Goal: Information Seeking & Learning: Check status

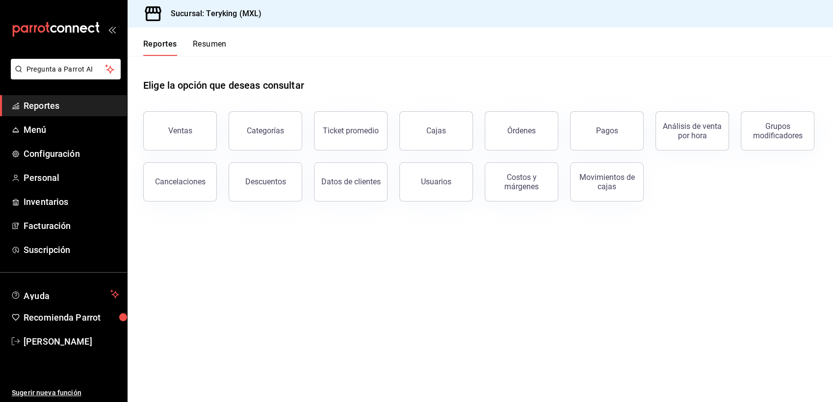
click at [34, 105] on span "Reportes" at bounding box center [72, 105] width 96 height 13
click at [57, 104] on span "Reportes" at bounding box center [72, 105] width 96 height 13
click at [176, 130] on div "Ventas" at bounding box center [180, 130] width 24 height 9
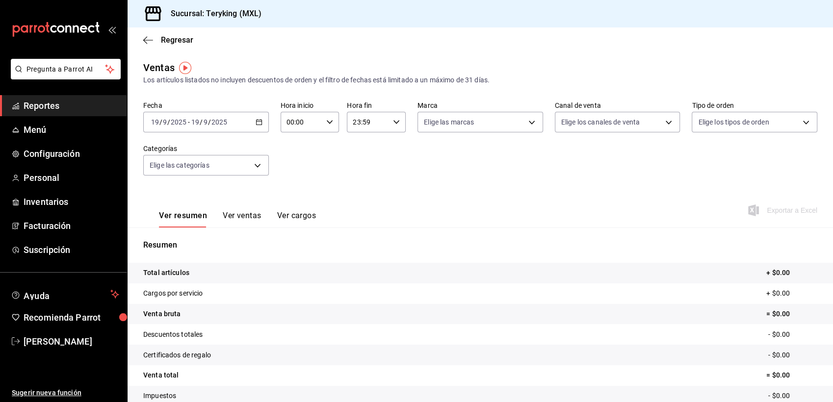
click at [40, 102] on span "Reportes" at bounding box center [72, 105] width 96 height 13
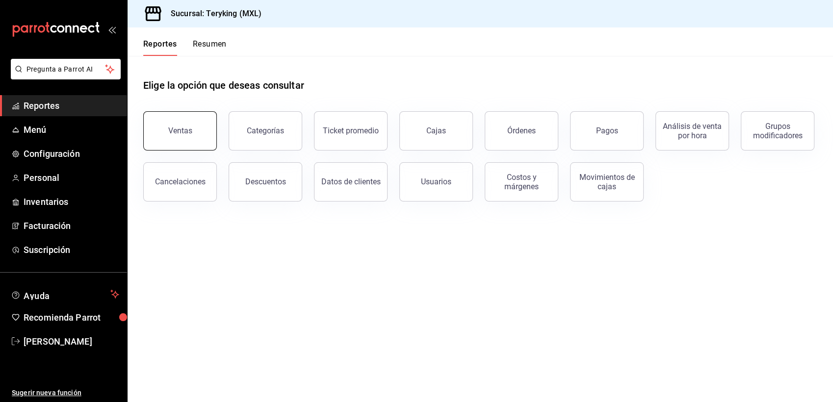
click at [199, 127] on button "Ventas" at bounding box center [180, 130] width 74 height 39
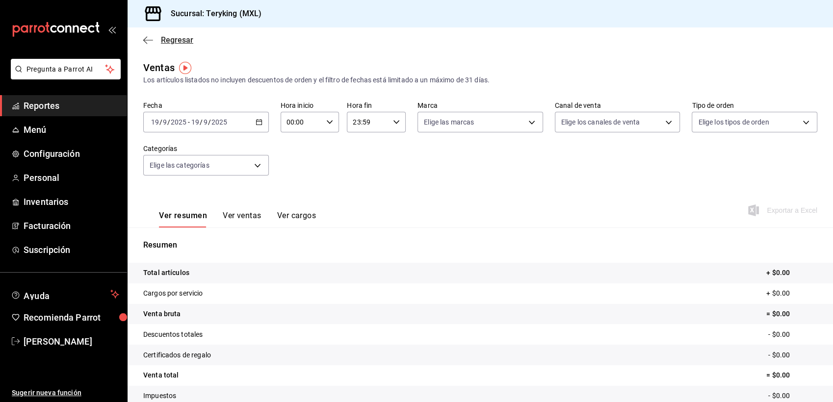
click at [180, 37] on span "Regresar" at bounding box center [177, 39] width 32 height 9
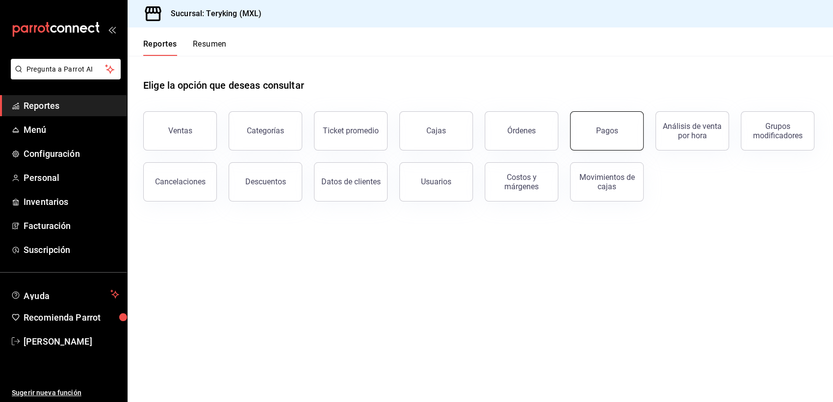
click at [595, 123] on button "Pagos" at bounding box center [607, 130] width 74 height 39
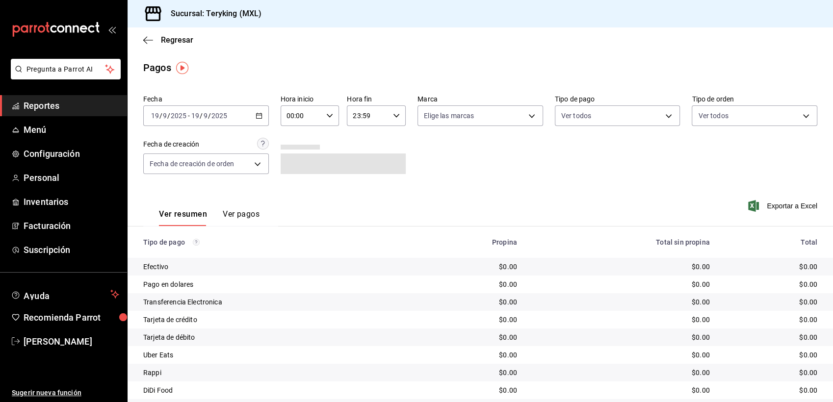
click at [259, 120] on div "2025-09-19 19 / 9 / 2025 - 2025-09-19 19 / 9 / 2025" at bounding box center [206, 115] width 126 height 21
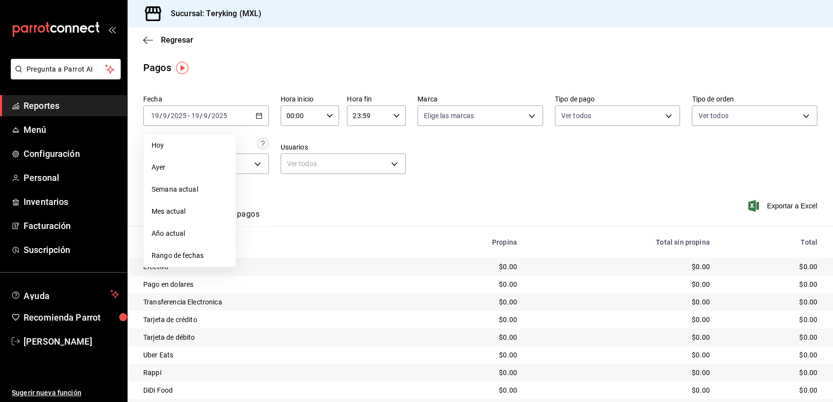
click at [176, 164] on span "Ayer" at bounding box center [190, 167] width 76 height 10
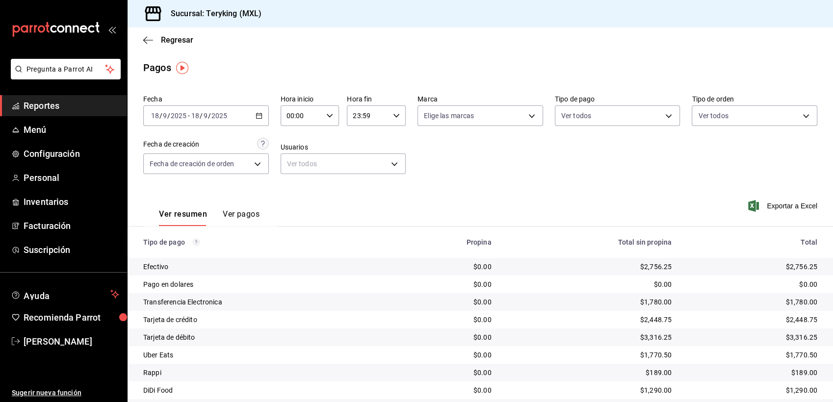
scroll to position [31, 0]
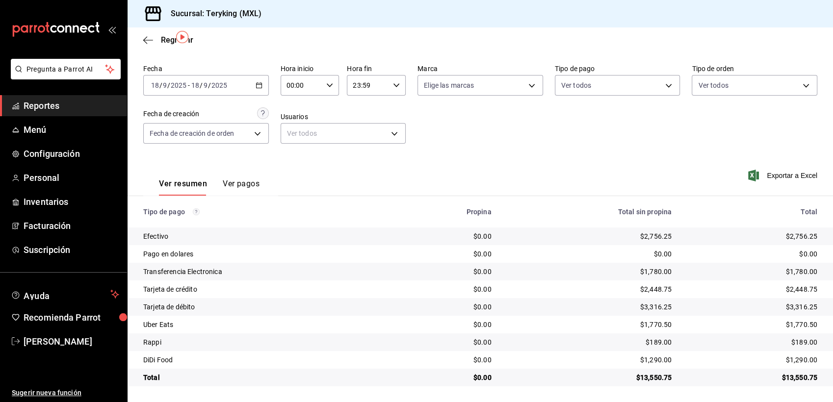
click at [56, 103] on span "Reportes" at bounding box center [72, 105] width 96 height 13
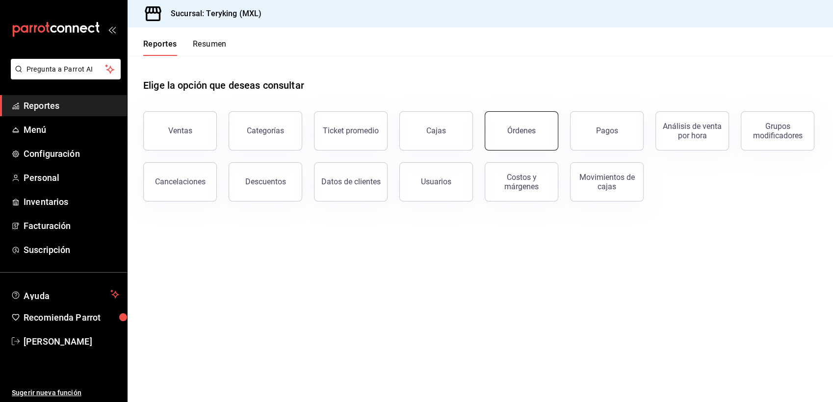
click at [523, 135] on div "Órdenes" at bounding box center [521, 130] width 28 height 9
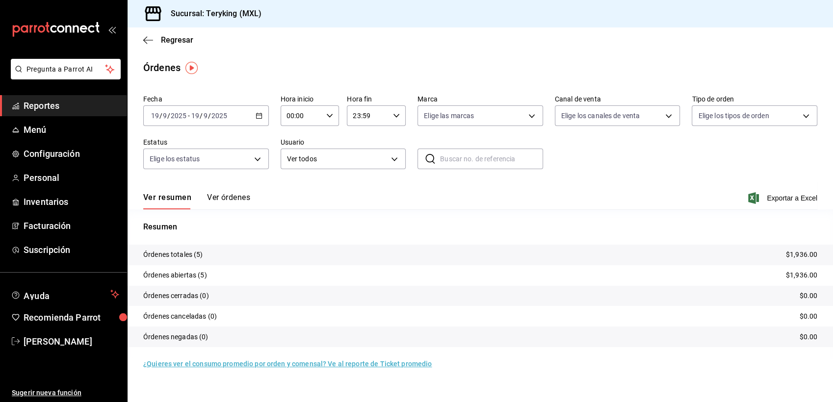
click at [228, 195] on button "Ver órdenes" at bounding box center [228, 201] width 43 height 17
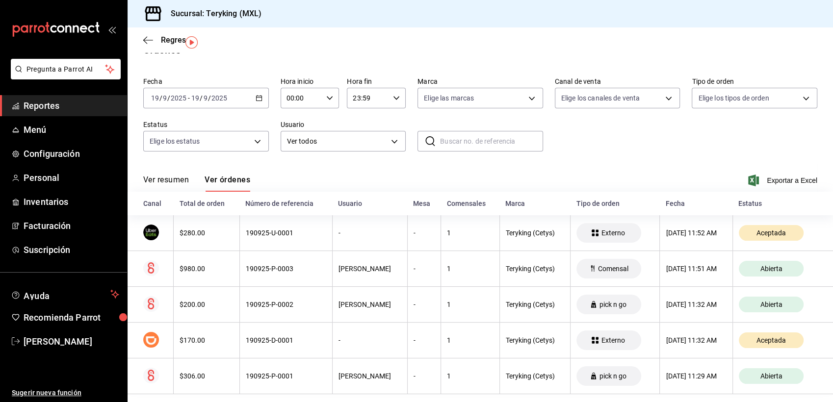
scroll to position [25, 0]
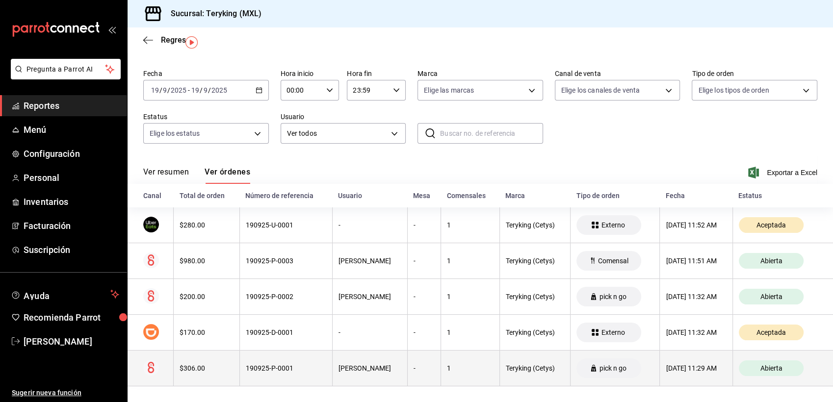
click at [282, 368] on div "190925-P-0001" at bounding box center [286, 368] width 80 height 8
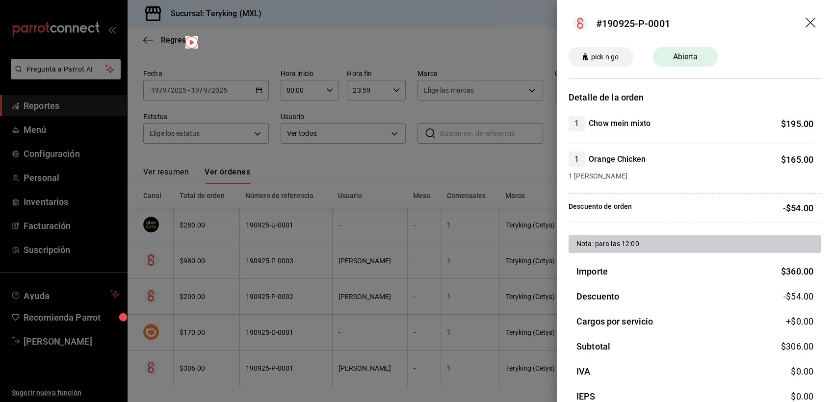
click at [415, 175] on div at bounding box center [416, 201] width 833 height 402
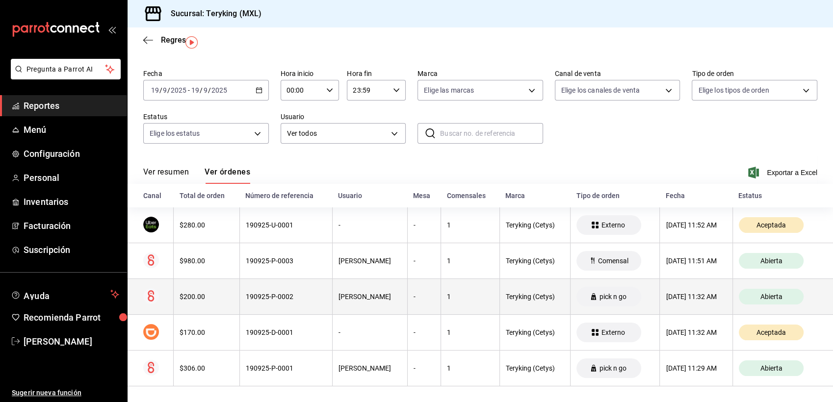
click at [268, 298] on div "190925-P-0002" at bounding box center [286, 297] width 80 height 8
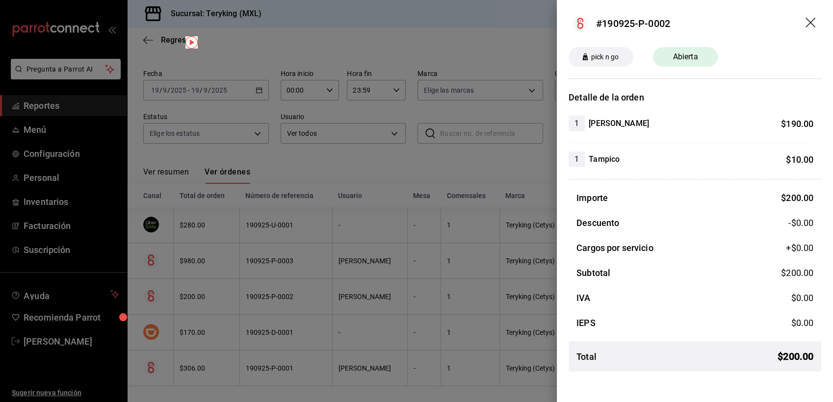
click at [399, 172] on div at bounding box center [416, 201] width 833 height 402
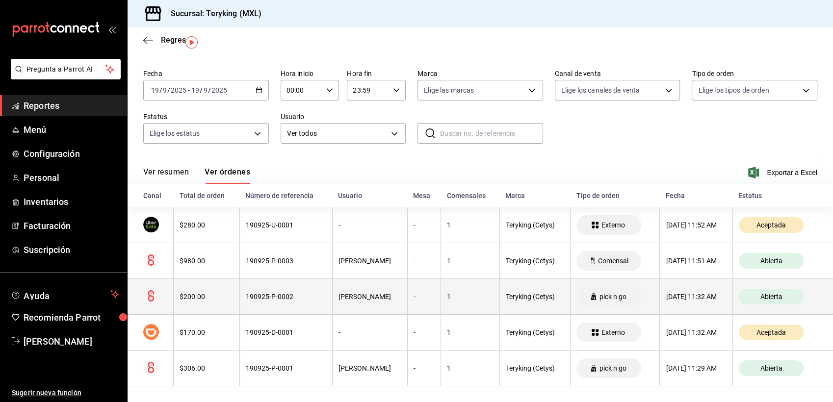
click at [211, 293] on div "$200.00" at bounding box center [205, 297] width 53 height 8
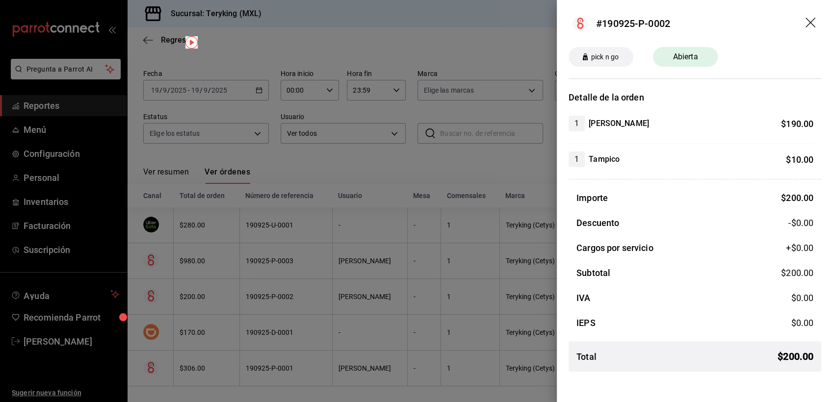
click at [368, 168] on div at bounding box center [416, 201] width 833 height 402
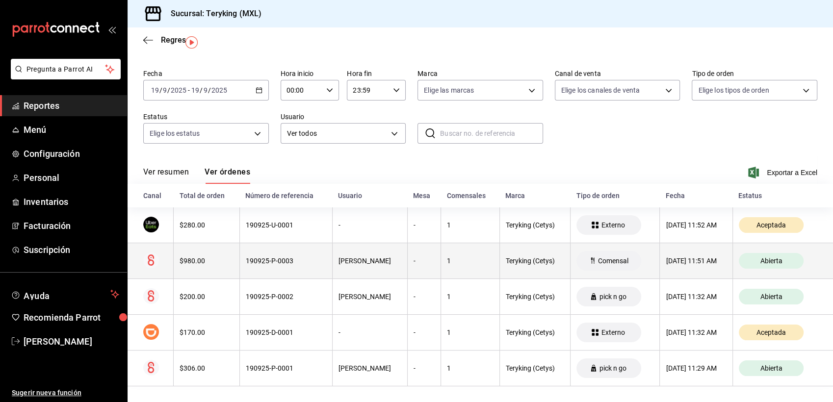
click at [266, 267] on th "190925-P-0003" at bounding box center [285, 261] width 93 height 36
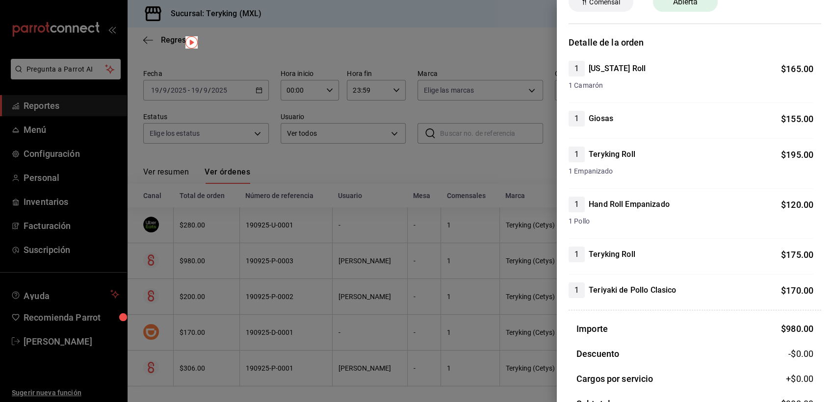
scroll to position [0, 0]
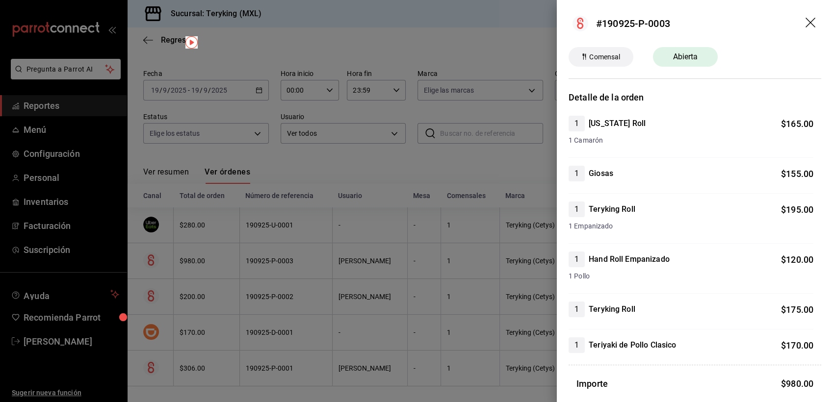
click at [516, 168] on div at bounding box center [416, 201] width 833 height 402
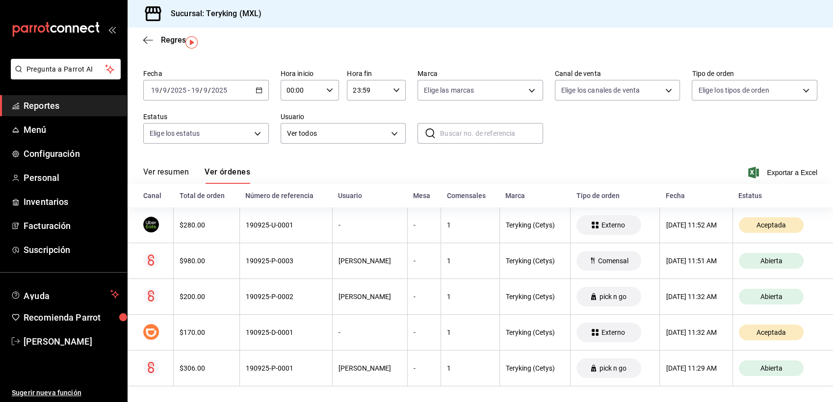
click at [72, 106] on span "Reportes" at bounding box center [72, 105] width 96 height 13
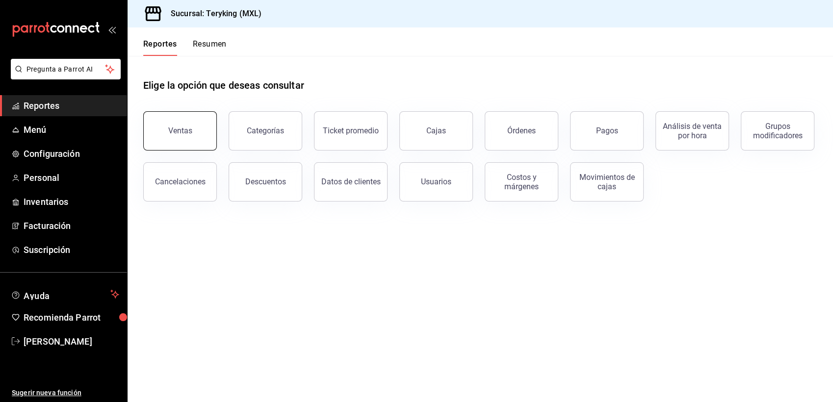
click at [182, 123] on button "Ventas" at bounding box center [180, 130] width 74 height 39
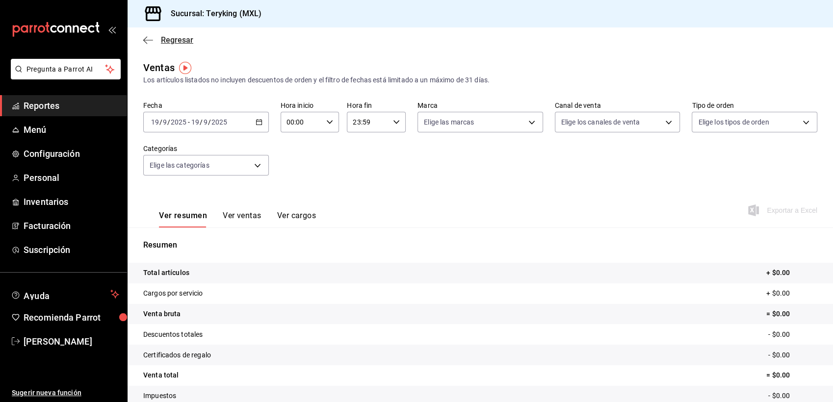
click at [174, 40] on span "Regresar" at bounding box center [177, 39] width 32 height 9
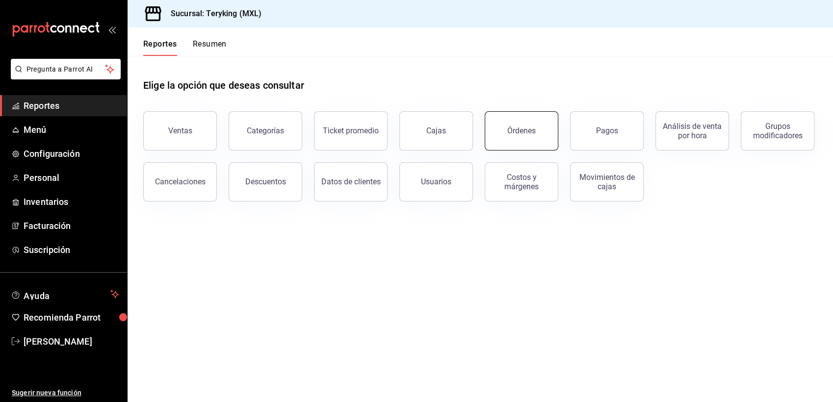
click at [528, 135] on div "Órdenes" at bounding box center [521, 130] width 28 height 9
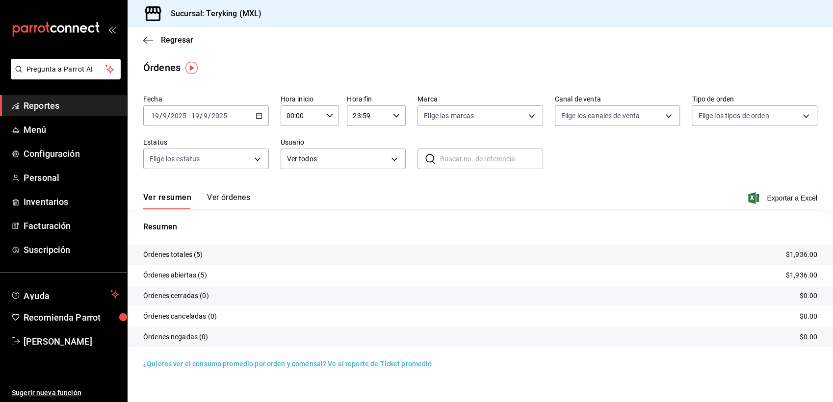
click at [243, 198] on button "Ver órdenes" at bounding box center [228, 201] width 43 height 17
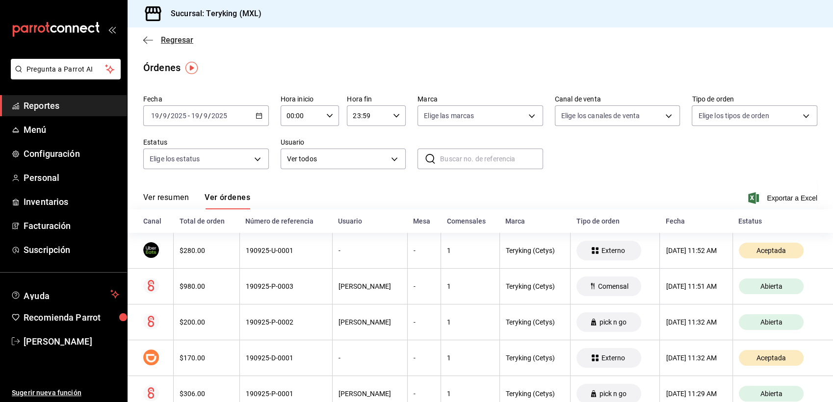
click at [179, 43] on span "Regresar" at bounding box center [177, 39] width 32 height 9
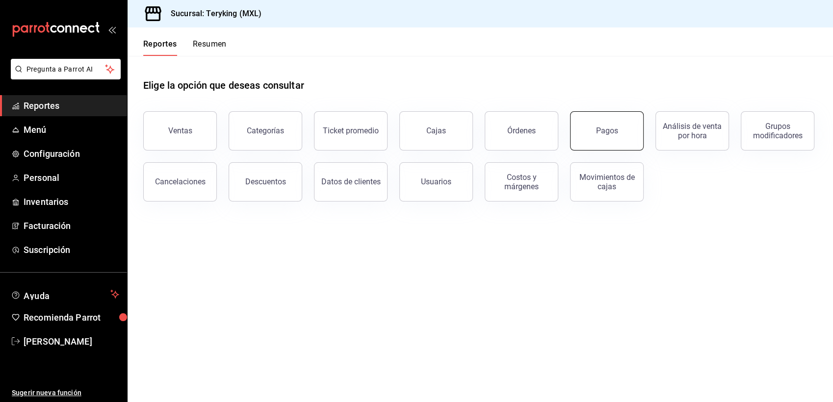
click at [611, 141] on button "Pagos" at bounding box center [607, 130] width 74 height 39
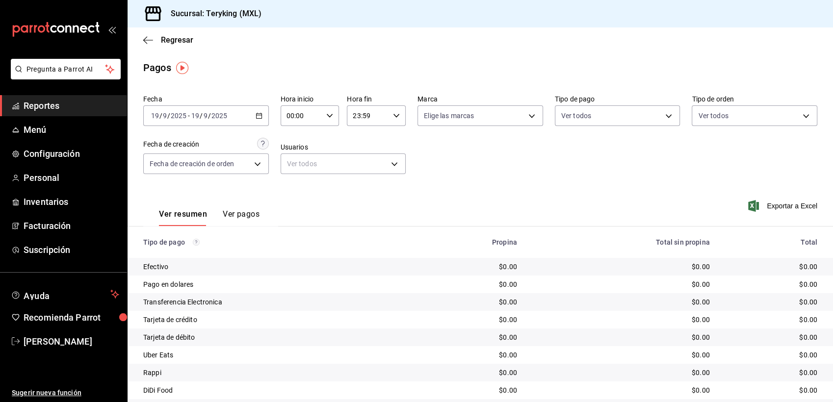
click at [257, 115] on icon "button" at bounding box center [258, 115] width 7 height 7
click at [159, 168] on span "Ayer" at bounding box center [190, 167] width 76 height 10
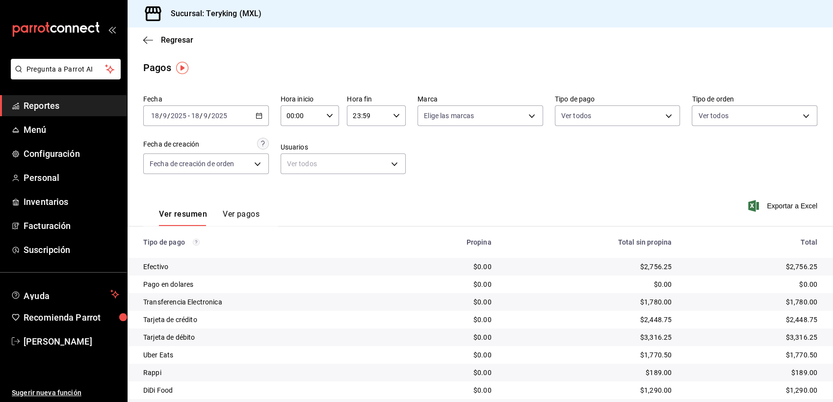
scroll to position [31, 0]
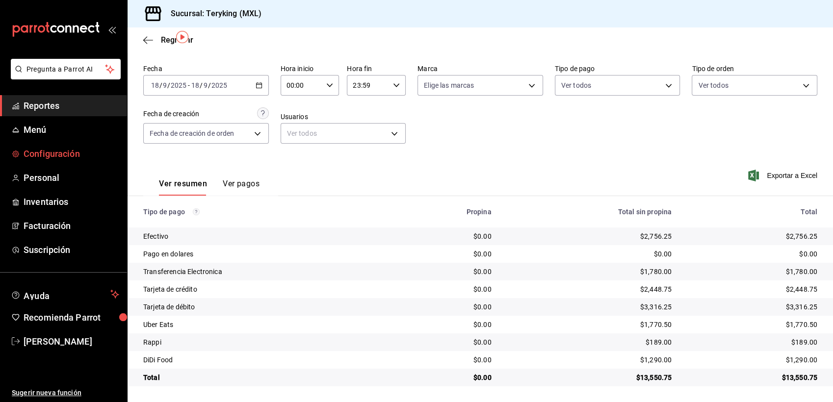
click at [54, 153] on span "Configuración" at bounding box center [72, 153] width 96 height 13
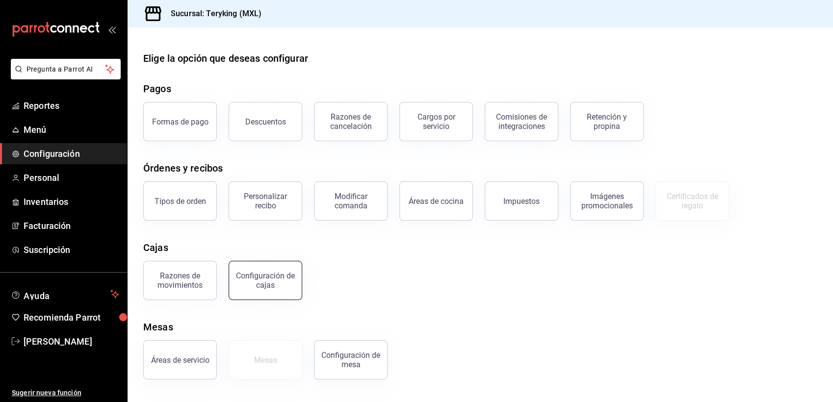
click at [276, 272] on div "Configuración de cajas" at bounding box center [265, 280] width 61 height 19
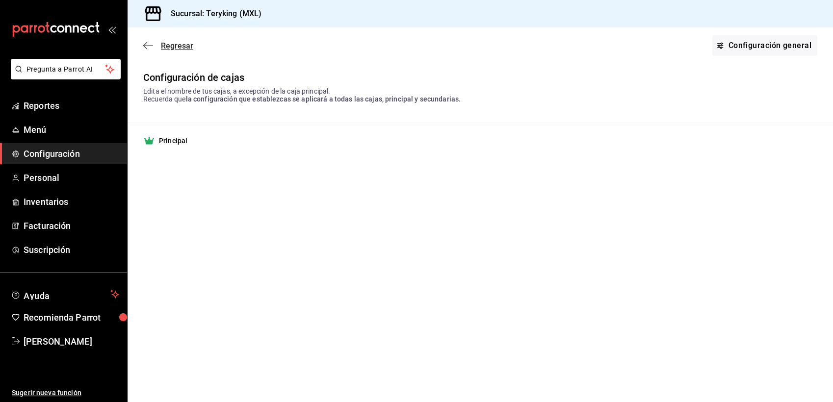
click at [179, 45] on span "Regresar" at bounding box center [177, 45] width 32 height 9
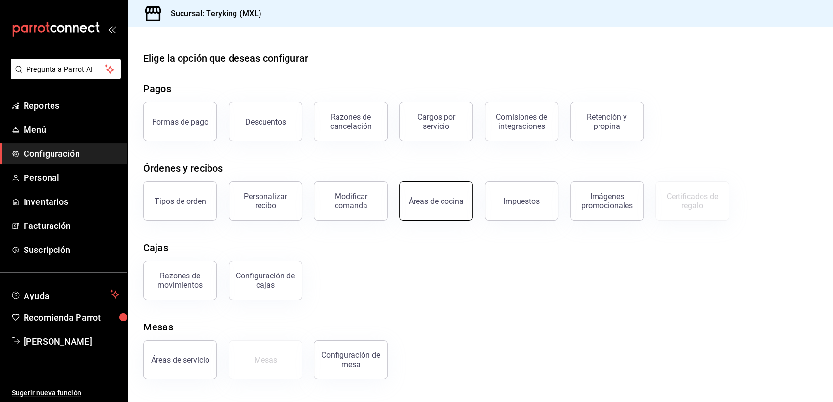
click at [427, 203] on div "Áreas de cocina" at bounding box center [435, 201] width 55 height 9
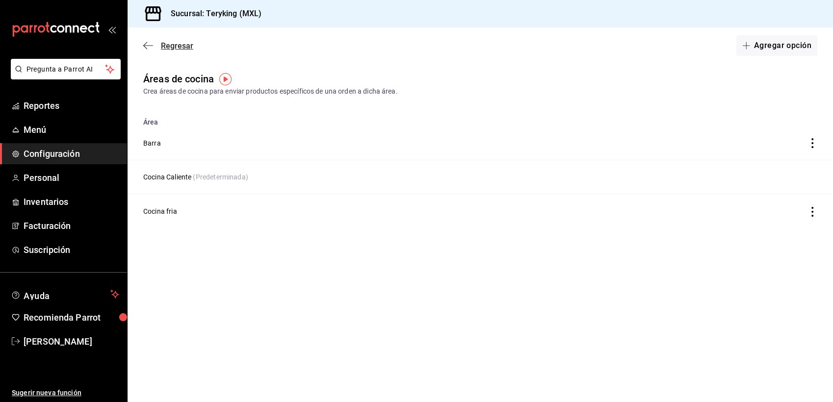
click at [191, 48] on span "Regresar" at bounding box center [177, 45] width 32 height 9
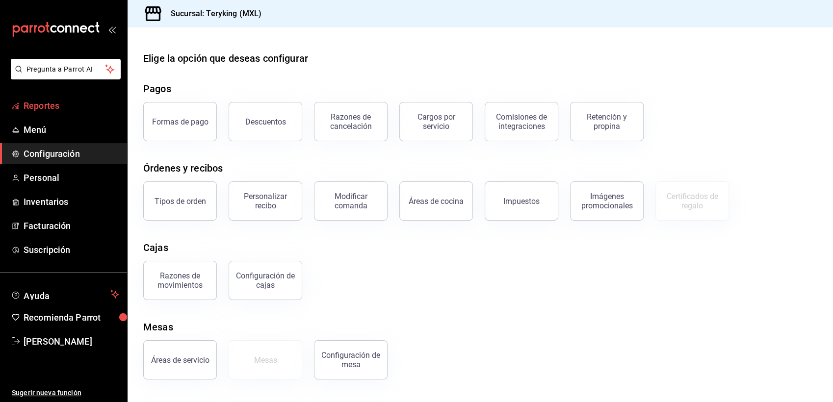
click at [42, 103] on span "Reportes" at bounding box center [72, 105] width 96 height 13
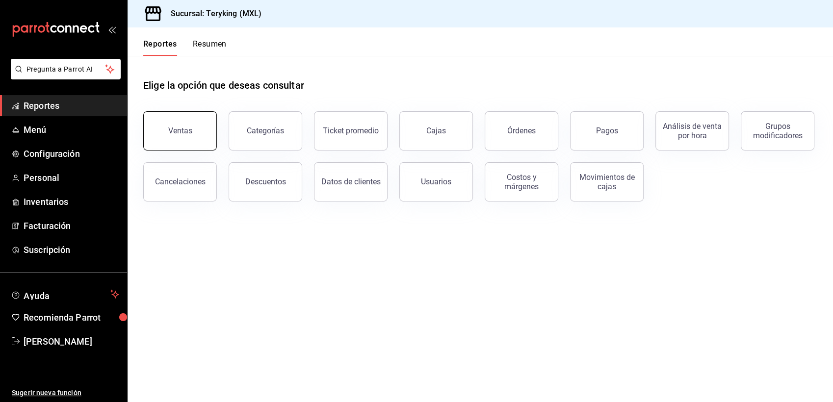
click at [188, 134] on div "Ventas" at bounding box center [180, 130] width 24 height 9
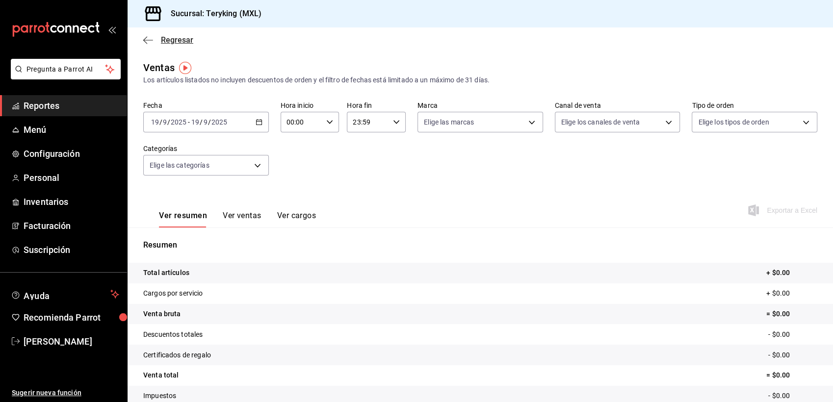
click at [180, 39] on span "Regresar" at bounding box center [177, 39] width 32 height 9
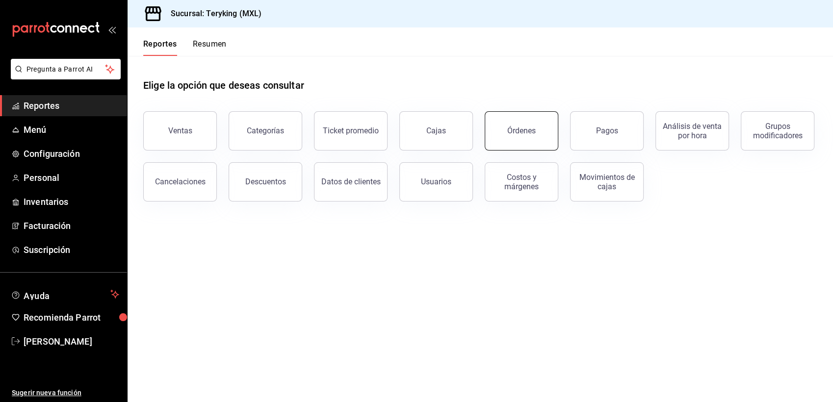
click at [526, 125] on button "Órdenes" at bounding box center [521, 130] width 74 height 39
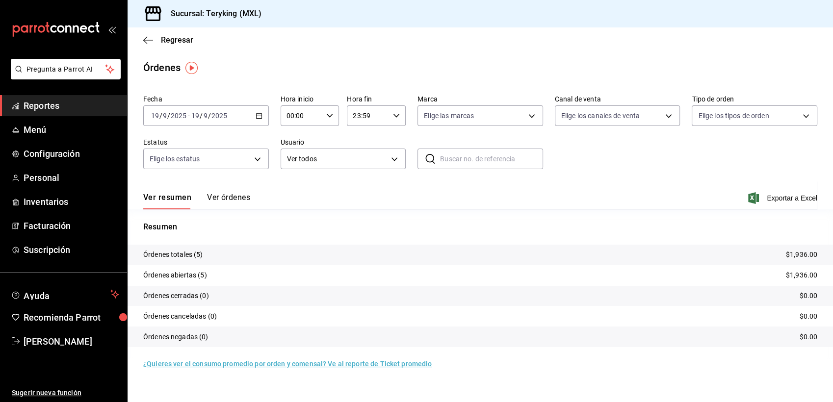
click at [241, 196] on button "Ver órdenes" at bounding box center [228, 201] width 43 height 17
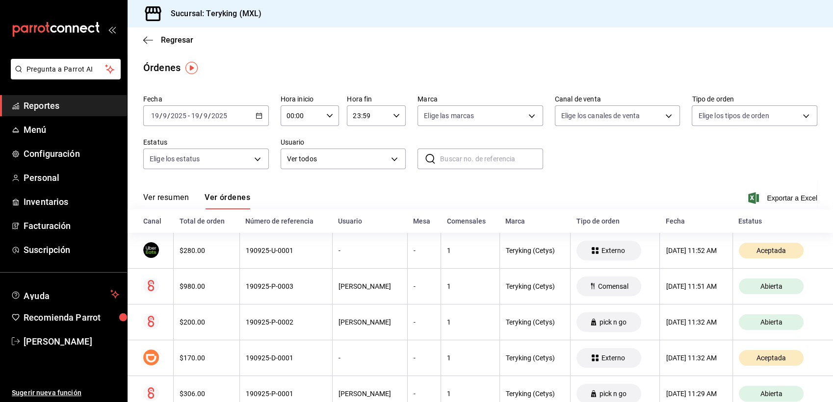
click at [55, 103] on span "Reportes" at bounding box center [72, 105] width 96 height 13
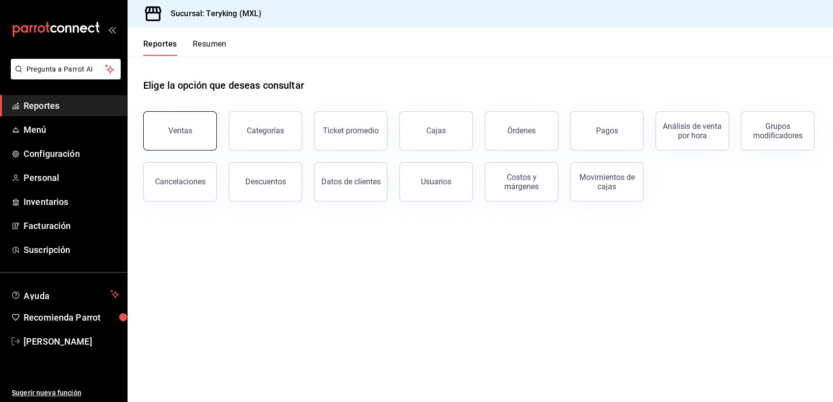
click at [187, 131] on div "Ventas" at bounding box center [180, 130] width 24 height 9
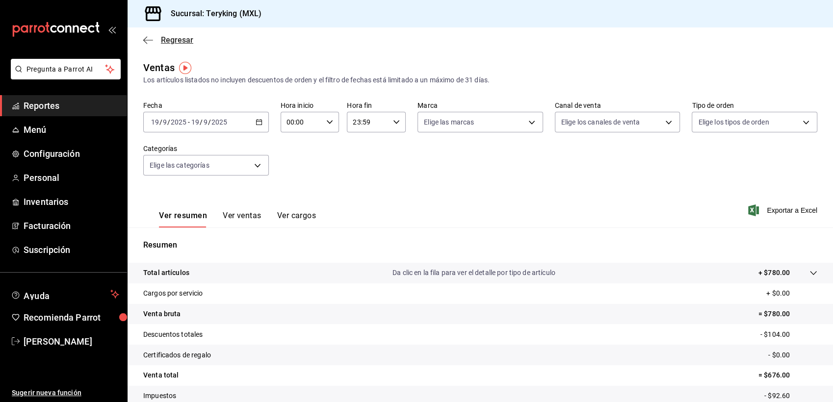
click at [178, 42] on span "Regresar" at bounding box center [177, 39] width 32 height 9
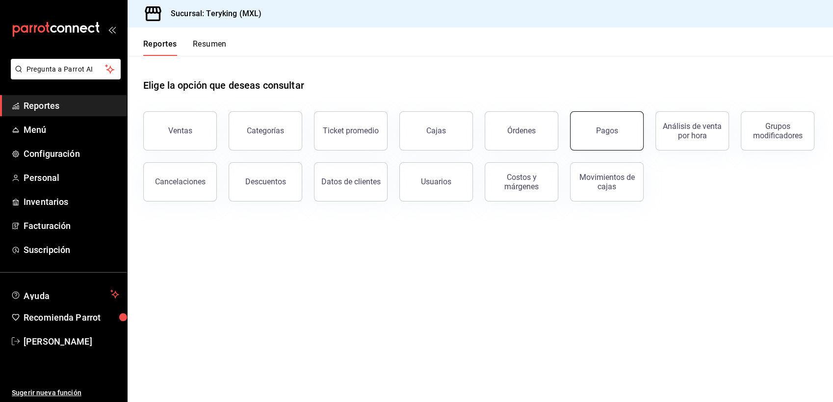
click at [606, 124] on button "Pagos" at bounding box center [607, 130] width 74 height 39
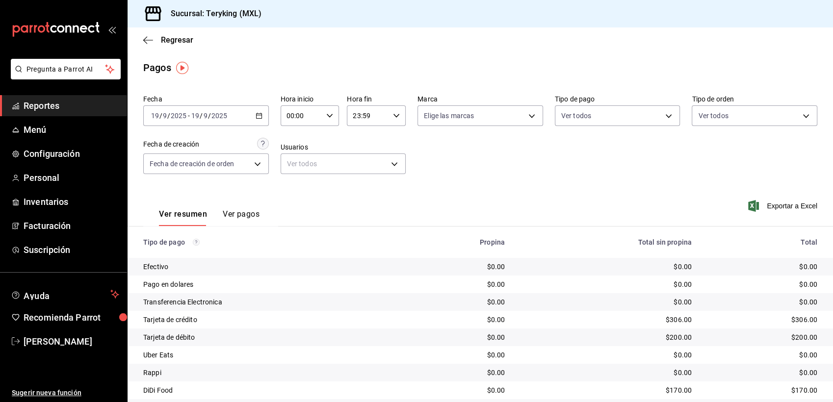
click at [58, 105] on span "Reportes" at bounding box center [72, 105] width 96 height 13
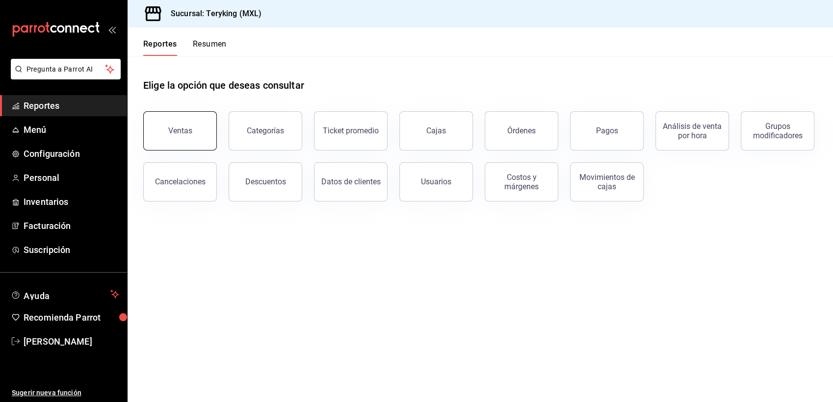
click at [196, 129] on button "Ventas" at bounding box center [180, 130] width 74 height 39
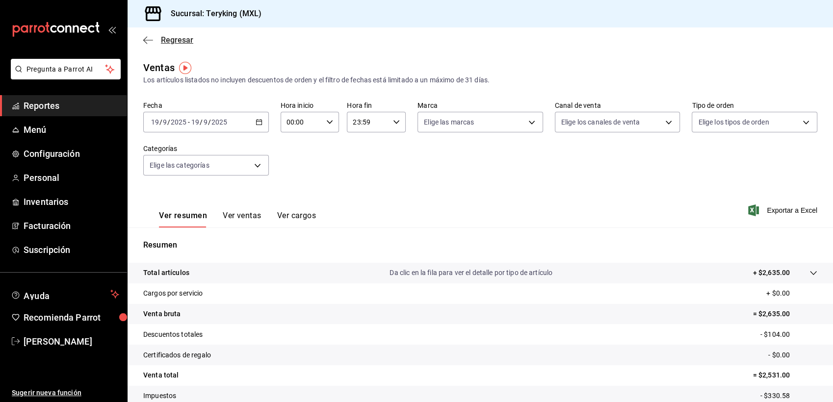
click at [178, 37] on span "Regresar" at bounding box center [177, 39] width 32 height 9
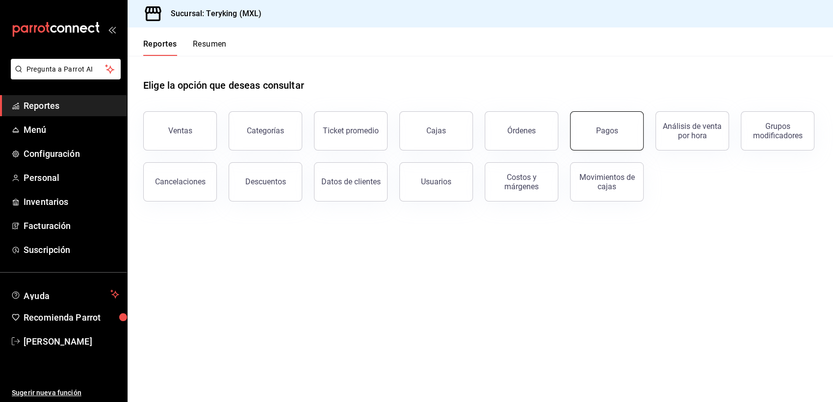
click at [591, 139] on button "Pagos" at bounding box center [607, 130] width 74 height 39
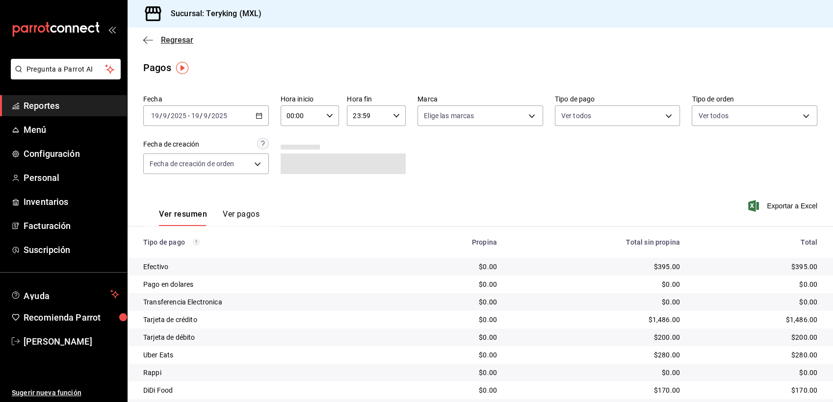
click at [186, 37] on span "Regresar" at bounding box center [177, 39] width 32 height 9
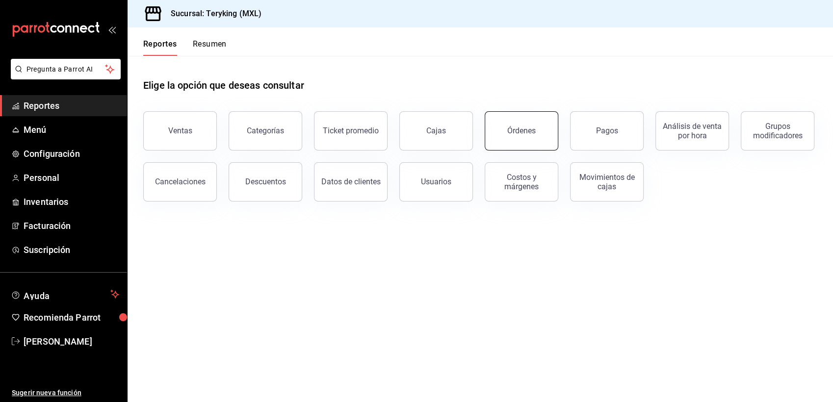
click at [505, 117] on button "Órdenes" at bounding box center [521, 130] width 74 height 39
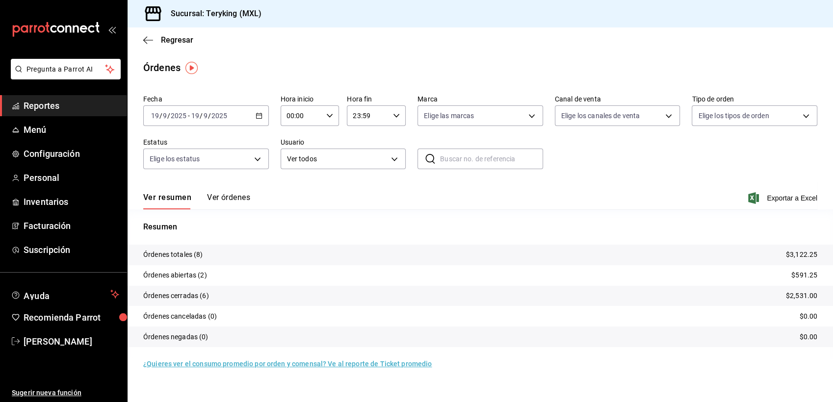
click at [231, 200] on button "Ver órdenes" at bounding box center [228, 201] width 43 height 17
